Goal: Transaction & Acquisition: Download file/media

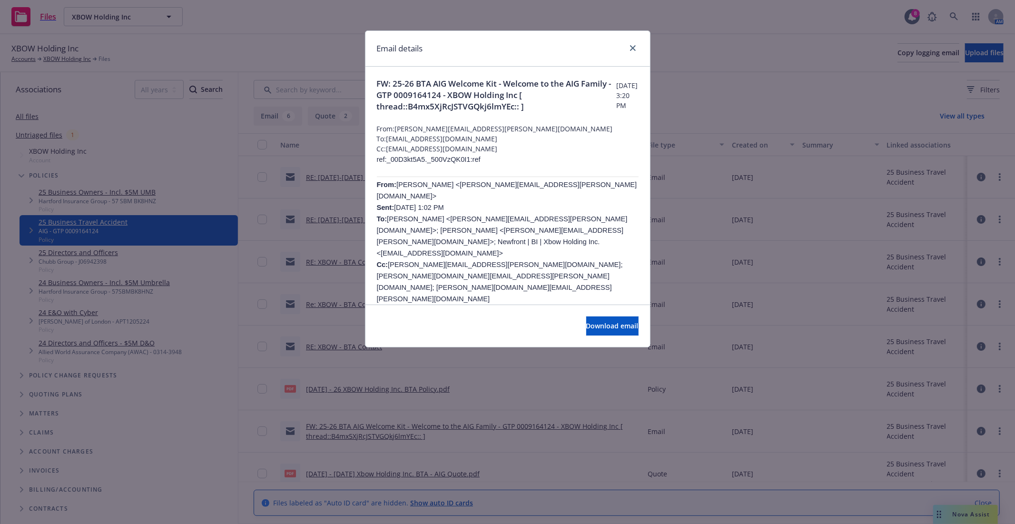
scroll to position [53, 0]
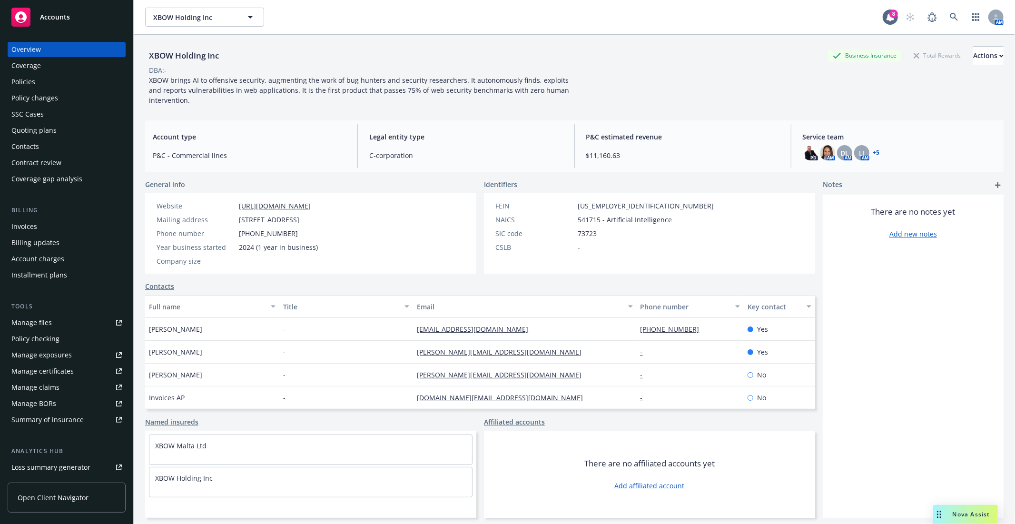
scroll to position [35, 0]
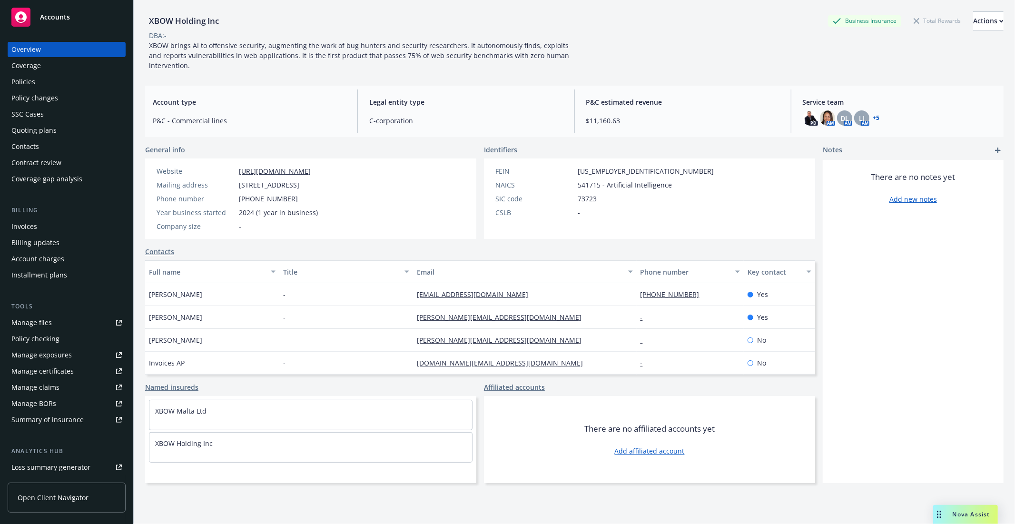
click at [17, 224] on div "Invoices" at bounding box center [24, 226] width 26 height 15
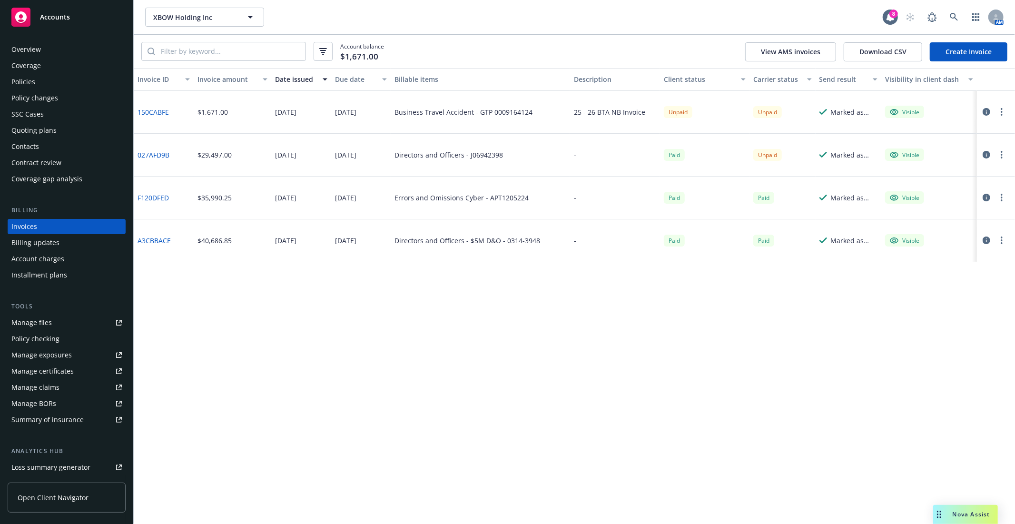
click at [988, 109] on icon "button" at bounding box center [987, 112] width 8 height 8
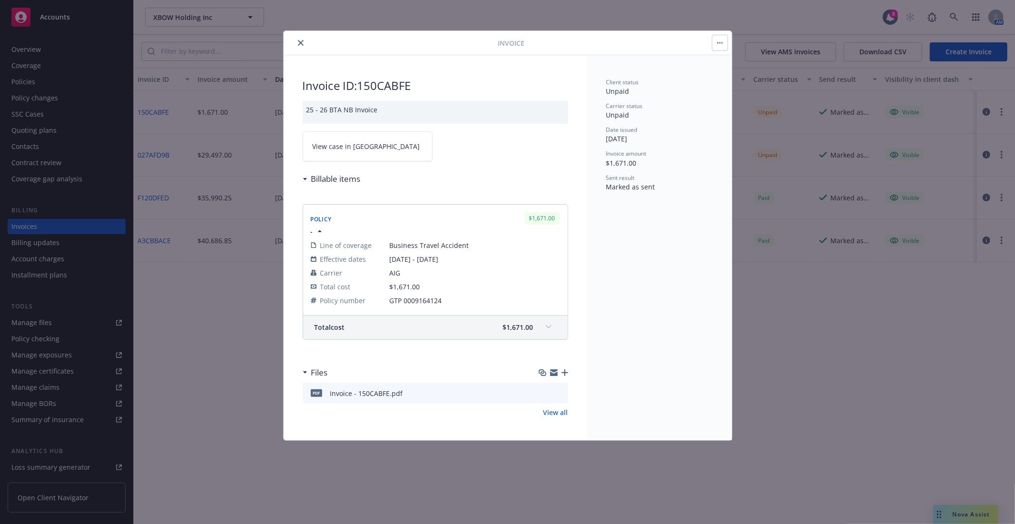
click at [543, 392] on icon "download file" at bounding box center [544, 393] width 8 height 8
click at [529, 165] on div "Invoice ID: 150CABFE 25 - 26 BTA NB Invoice View case in SSC Billable items Pol…" at bounding box center [436, 247] width 304 height 385
click at [373, 57] on div "Invoice ID: 150CABFE 25 - 26 BTA NB Invoice View case in SSC Billable items Pol…" at bounding box center [436, 247] width 304 height 385
